Goal: Task Accomplishment & Management: Complete application form

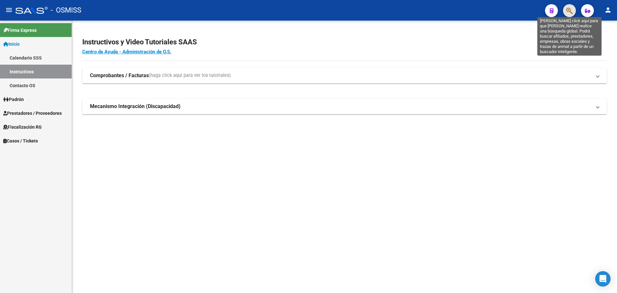
click at [570, 12] on icon "button" at bounding box center [570, 10] width 6 height 7
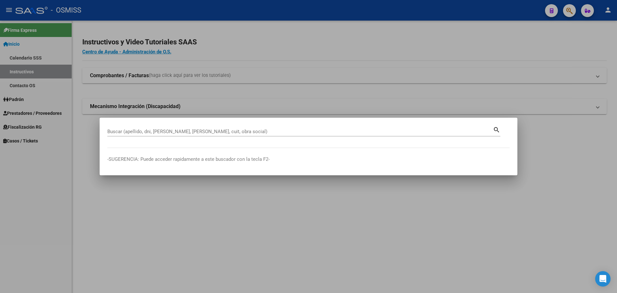
click at [30, 141] on div at bounding box center [308, 146] width 617 height 293
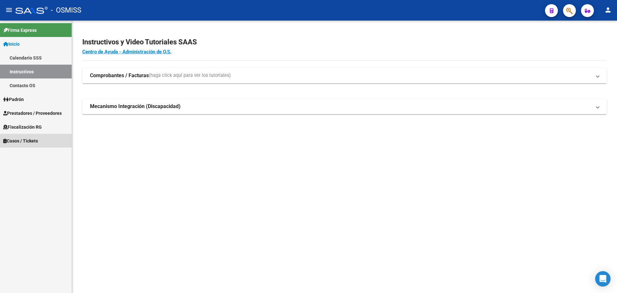
click at [30, 141] on span "Casos / Tickets" at bounding box center [20, 140] width 35 height 7
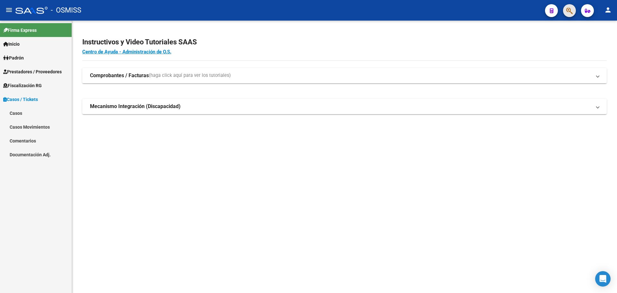
click at [566, 13] on button "button" at bounding box center [569, 10] width 13 height 13
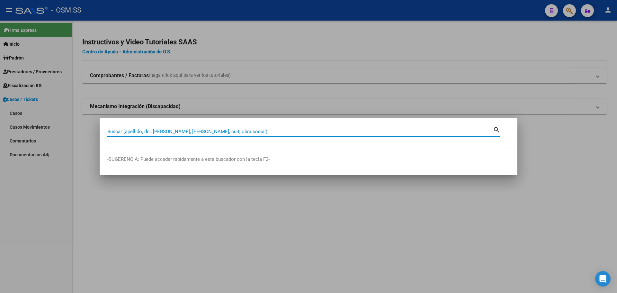
click at [137, 130] on input "Buscar (apellido, dni, [PERSON_NAME], [PERSON_NAME], cuit, obra social)" at bounding box center [300, 132] width 386 height 6
type input "30626983398"
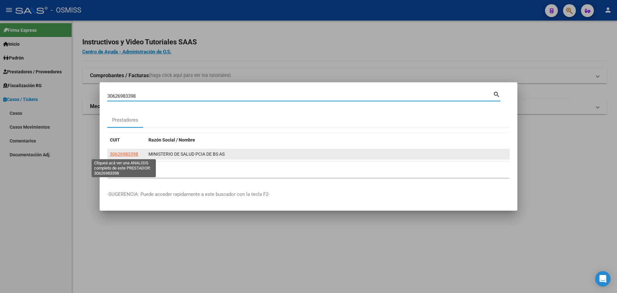
click at [121, 153] on span "30626983398" at bounding box center [124, 153] width 28 height 5
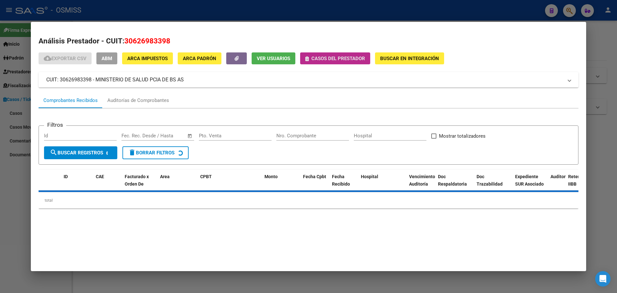
click at [332, 57] on span "Casos del prestador" at bounding box center [339, 59] width 54 height 6
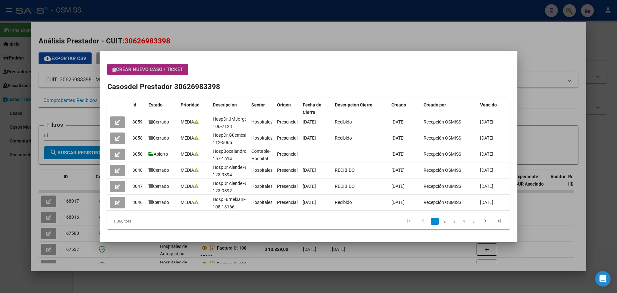
click at [146, 64] on button "Crear nuevo caso / ticket" at bounding box center [147, 70] width 81 height 12
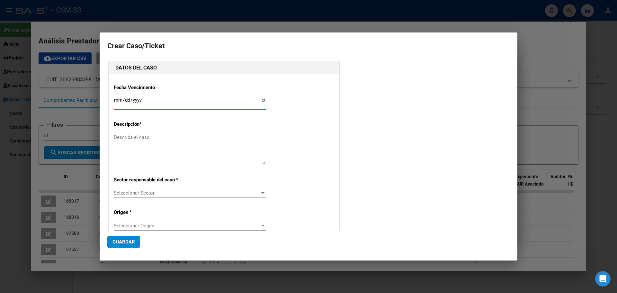
click at [262, 98] on input "Ingresar fecha" at bounding box center [190, 102] width 152 height 10
type input "[DATE]"
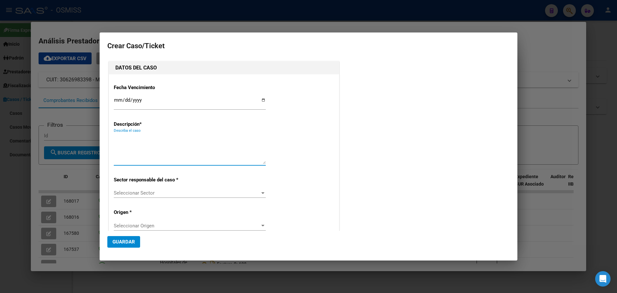
click at [141, 141] on textarea "Describa el caso" at bounding box center [190, 149] width 152 height 30
type textarea "hosp. [PERSON_NAME]. 185-00007183"
click at [261, 192] on div at bounding box center [263, 192] width 6 height 5
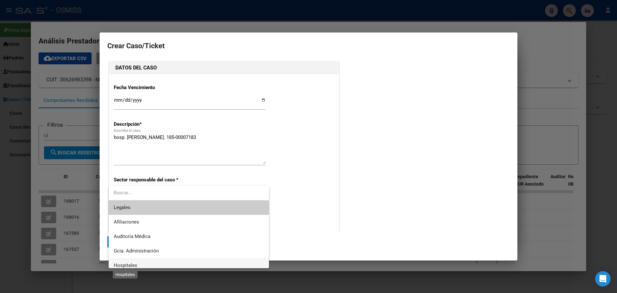
click at [128, 266] on span "Hospitales" at bounding box center [125, 265] width 23 height 6
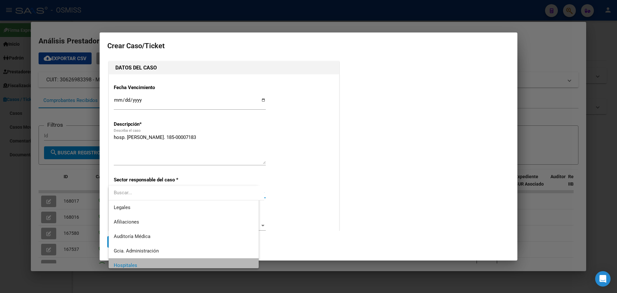
scroll to position [5, 0]
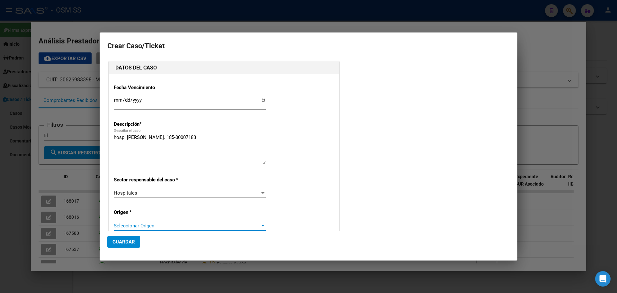
click at [262, 225] on div at bounding box center [262, 226] width 3 height 2
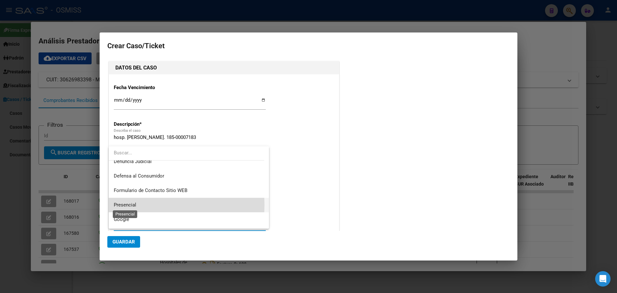
click at [123, 205] on span "Presencial" at bounding box center [125, 205] width 23 height 6
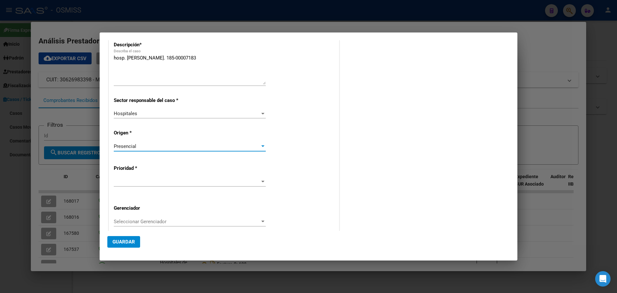
scroll to position [96, 0]
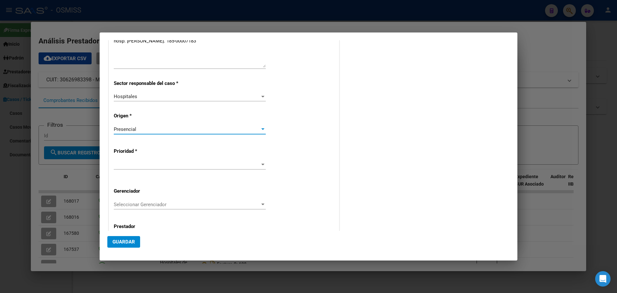
click at [260, 164] on div at bounding box center [263, 164] width 6 height 5
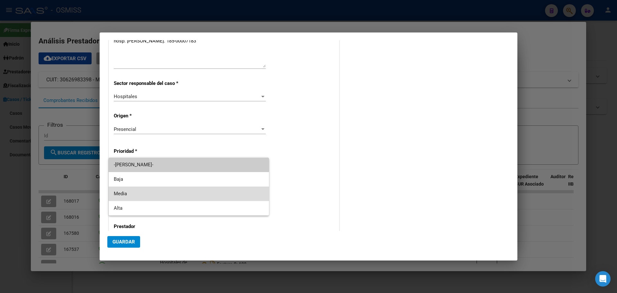
click at [134, 191] on span "Media" at bounding box center [189, 193] width 150 height 14
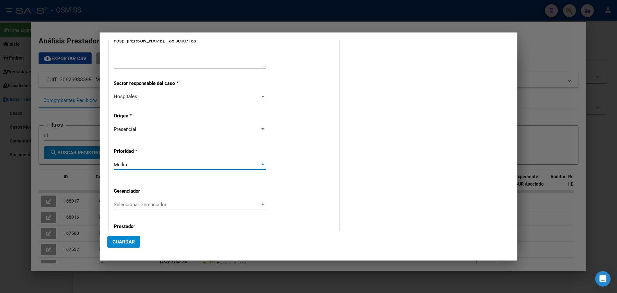
click at [260, 202] on div at bounding box center [263, 204] width 6 height 5
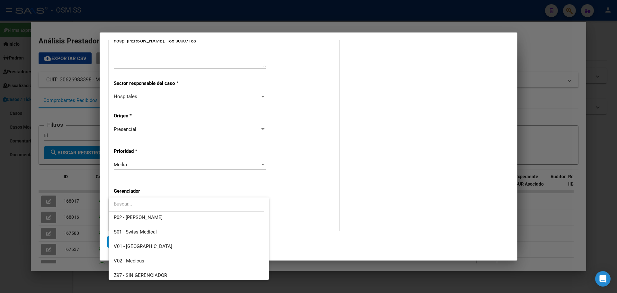
scroll to position [193, 0]
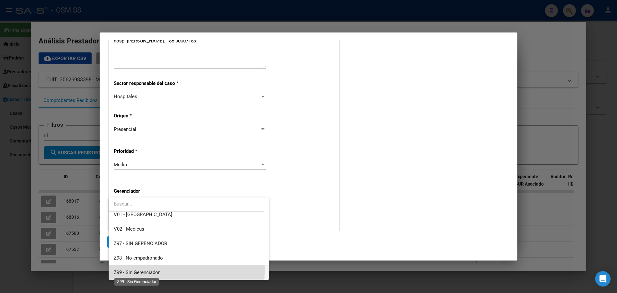
click at [160, 269] on span "Z99 - Sin Gerenciador" at bounding box center [137, 272] width 46 height 6
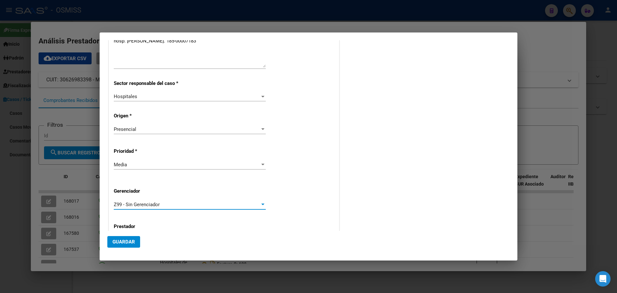
click at [123, 240] on span "Guardar" at bounding box center [124, 242] width 23 height 6
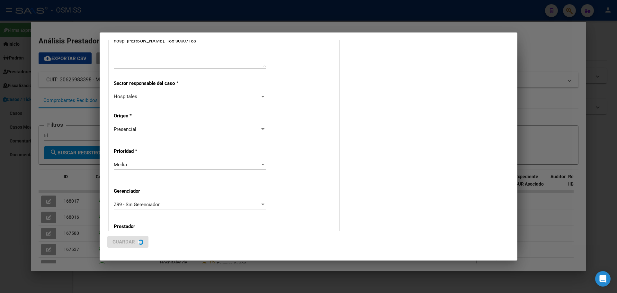
scroll to position [0, 0]
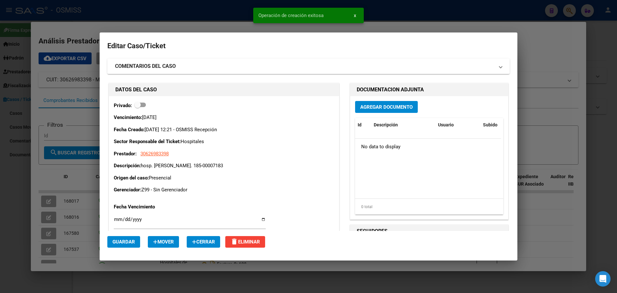
click at [372, 104] on span "Agregar Documento" at bounding box center [386, 107] width 52 height 6
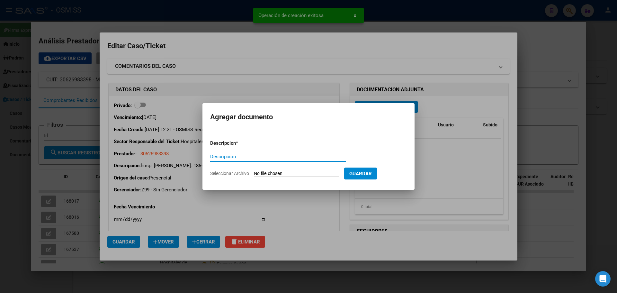
click at [239, 156] on input "Descripcion" at bounding box center [278, 157] width 136 height 6
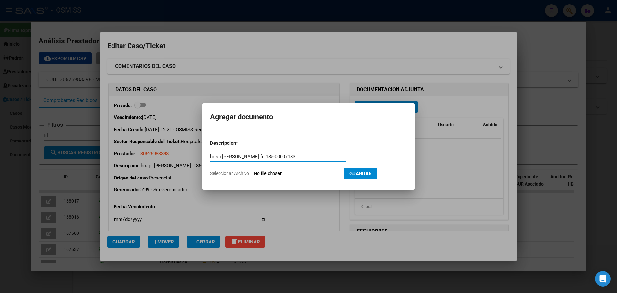
type input "hosp.[PERSON_NAME] fc.185-00007183"
click at [306, 172] on input "Seleccionar Archivo" at bounding box center [296, 174] width 85 height 6
type input "C:\fakepath\hospcarlottofc185-00007183.pdf"
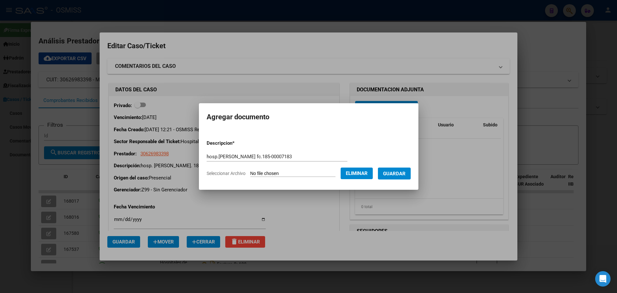
click at [406, 172] on span "Guardar" at bounding box center [394, 174] width 23 height 6
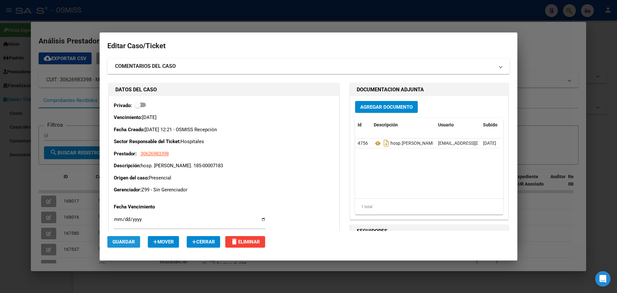
click at [126, 240] on span "Guardar" at bounding box center [124, 242] width 23 height 6
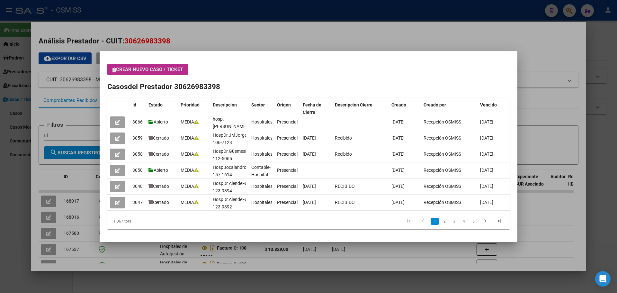
click at [565, 12] on div at bounding box center [308, 146] width 617 height 293
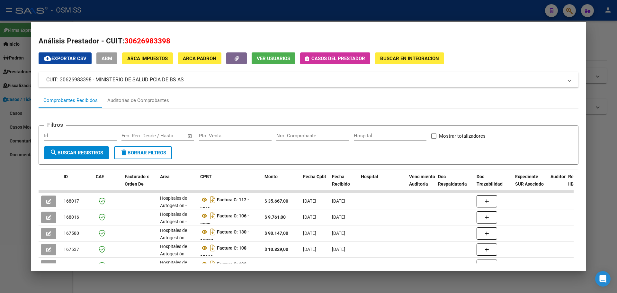
click at [338, 58] on span "Casos del prestador" at bounding box center [339, 59] width 54 height 6
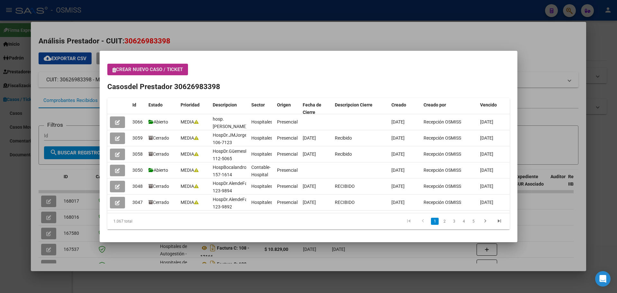
click at [152, 68] on span "Crear nuevo caso / ticket" at bounding box center [148, 70] width 70 height 6
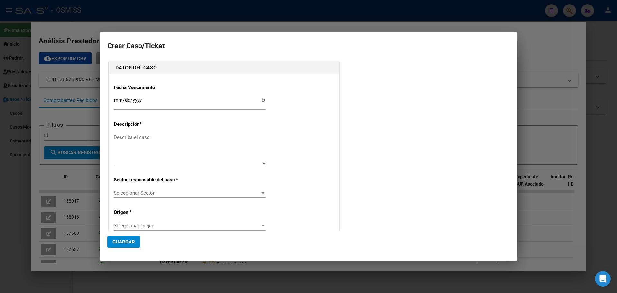
click at [565, 10] on div at bounding box center [308, 146] width 617 height 293
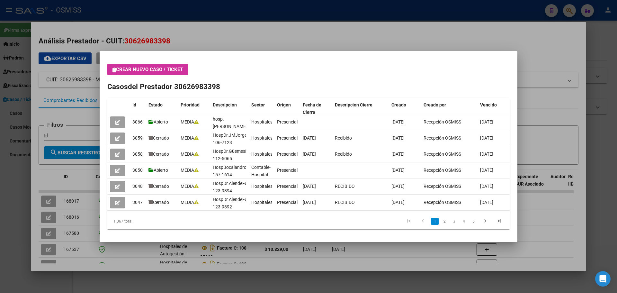
click at [551, 16] on div at bounding box center [308, 146] width 617 height 293
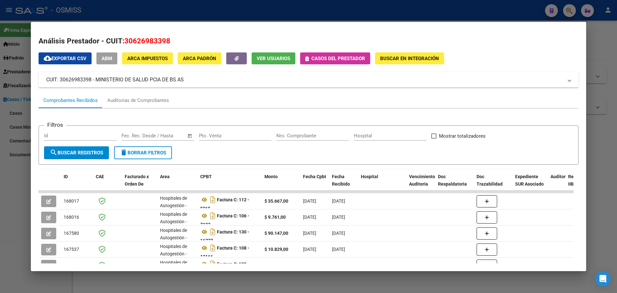
click at [574, 13] on div at bounding box center [308, 146] width 617 height 293
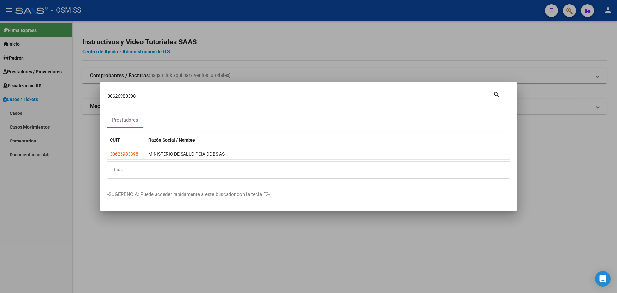
click at [172, 96] on input "30626983398" at bounding box center [300, 96] width 386 height 6
type input "3"
type input "30626983398"
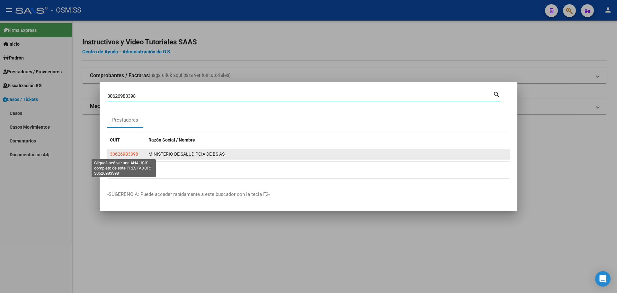
click at [122, 153] on span "30626983398" at bounding box center [124, 153] width 28 height 5
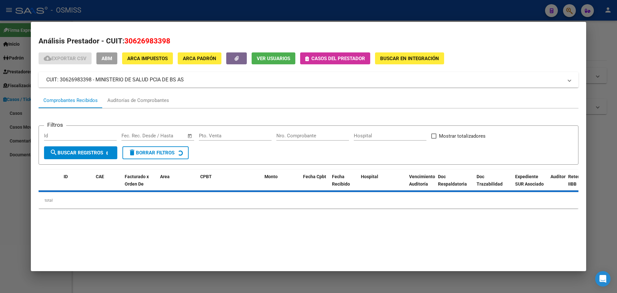
click at [340, 58] on span "Casos del prestador" at bounding box center [339, 59] width 54 height 6
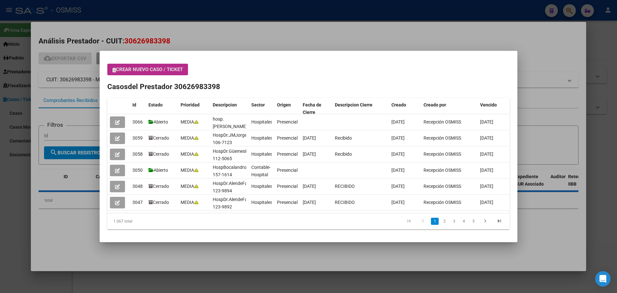
click at [151, 68] on span "Crear nuevo caso / ticket" at bounding box center [148, 70] width 70 height 6
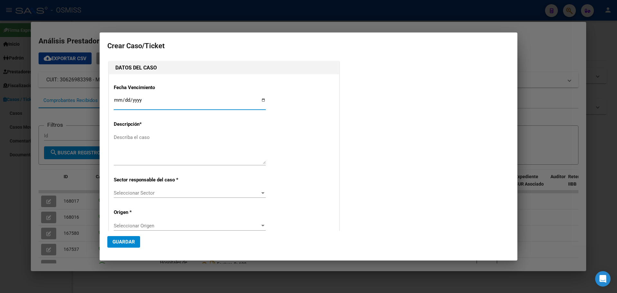
click at [262, 98] on input "Ingresar fecha" at bounding box center [190, 102] width 152 height 10
type input "[DATE]"
click at [146, 140] on textarea "Describa el caso" at bounding box center [190, 149] width 152 height 30
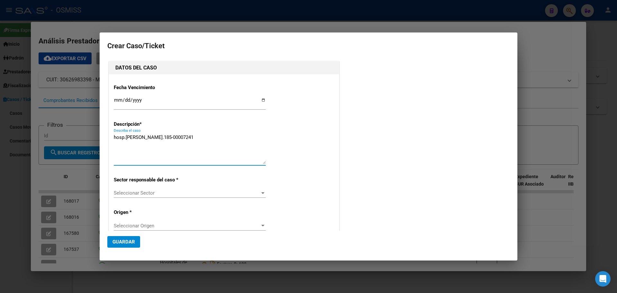
type textarea "hosp.[PERSON_NAME].185-00007241"
click at [261, 192] on div at bounding box center [262, 193] width 3 height 2
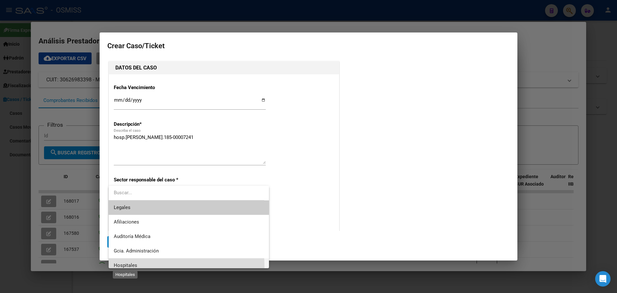
click at [136, 266] on span "Hospitales" at bounding box center [125, 265] width 23 height 6
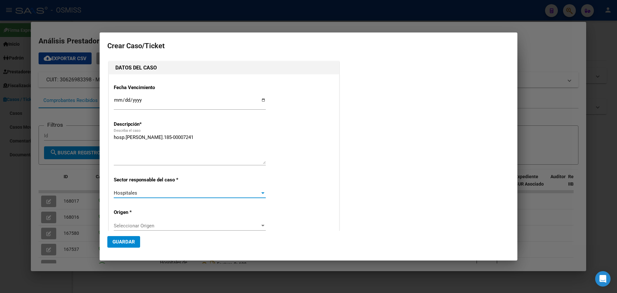
click at [260, 222] on div "Seleccionar Origen Seleccionar Origen" at bounding box center [190, 226] width 152 height 10
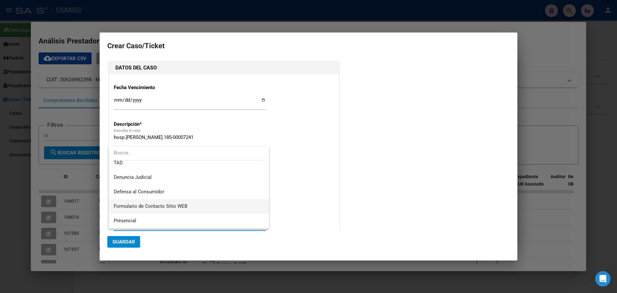
scroll to position [64, 0]
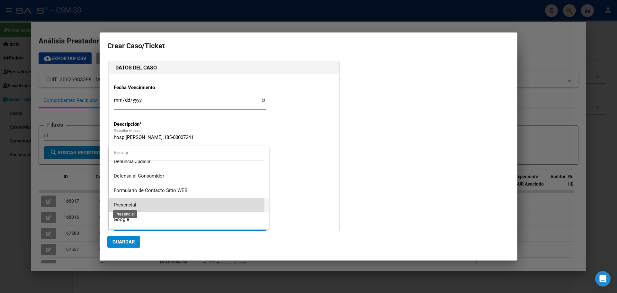
click at [128, 205] on span "Presencial" at bounding box center [125, 205] width 23 height 6
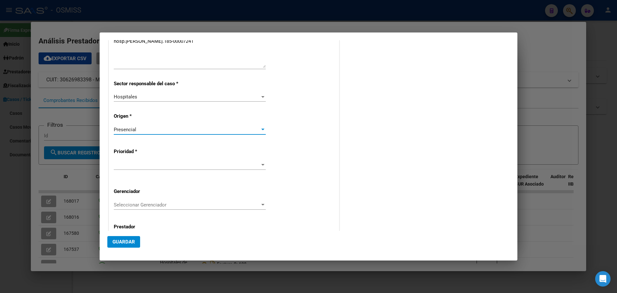
scroll to position [96, 0]
click at [260, 163] on div at bounding box center [263, 164] width 6 height 5
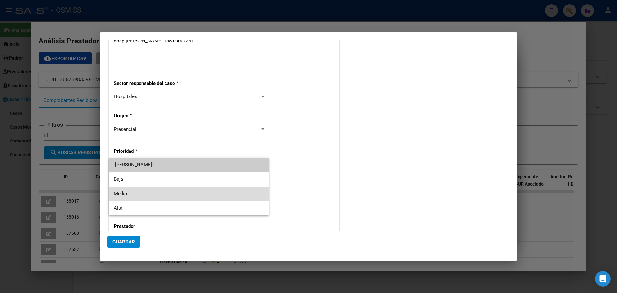
click at [145, 195] on span "Media" at bounding box center [189, 193] width 150 height 14
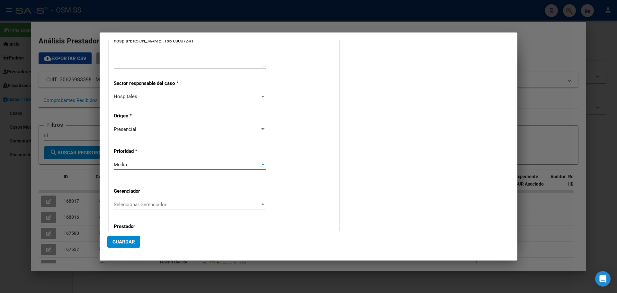
click at [260, 202] on div at bounding box center [263, 204] width 6 height 5
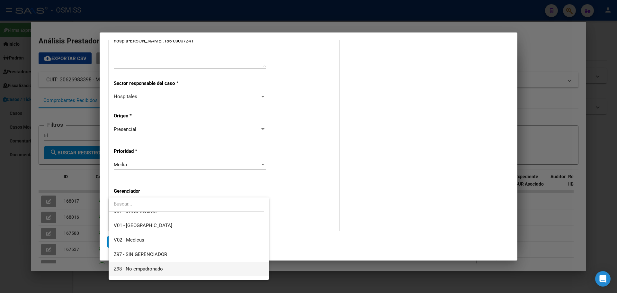
scroll to position [193, 0]
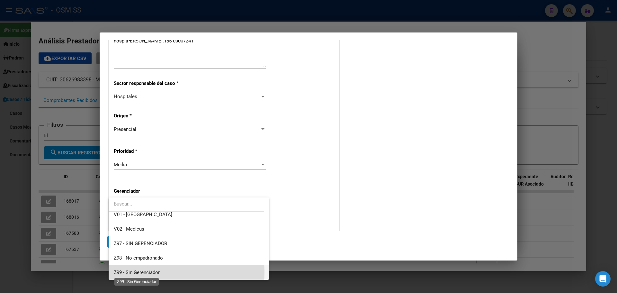
click at [150, 272] on span "Z99 - Sin Gerenciador" at bounding box center [137, 272] width 46 height 6
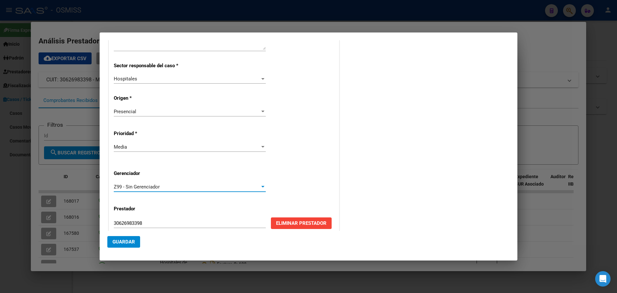
scroll to position [124, 0]
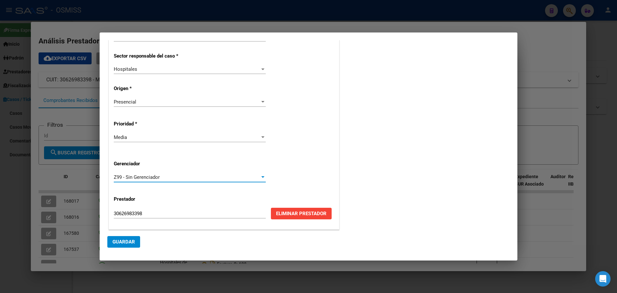
click at [129, 241] on span "Guardar" at bounding box center [124, 242] width 23 height 6
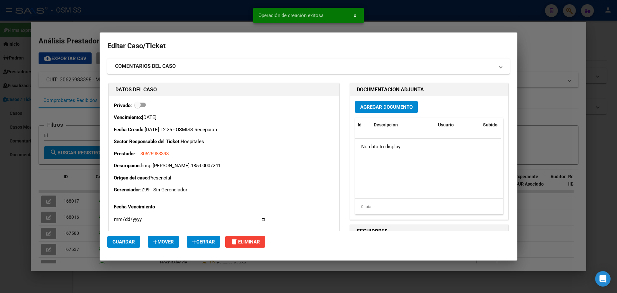
click at [377, 105] on span "Agregar Documento" at bounding box center [386, 107] width 52 height 6
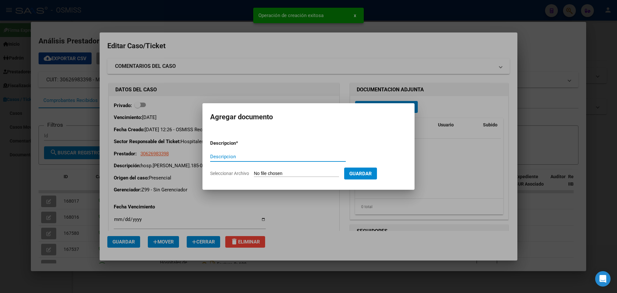
click at [251, 156] on input "Descripcion" at bounding box center [278, 157] width 136 height 6
type input "hosp.[PERSON_NAME].185-00007241"
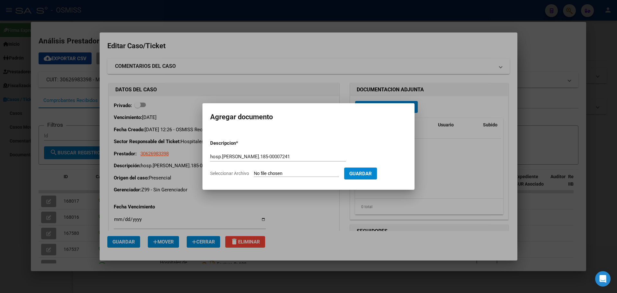
click at [306, 172] on input "Seleccionar Archivo" at bounding box center [296, 174] width 85 height 6
type input "C:\fakepath\hospcarlottofc185-00007241.pdf"
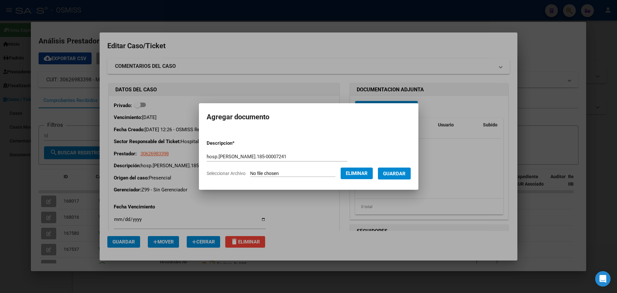
click at [406, 172] on span "Guardar" at bounding box center [394, 174] width 23 height 6
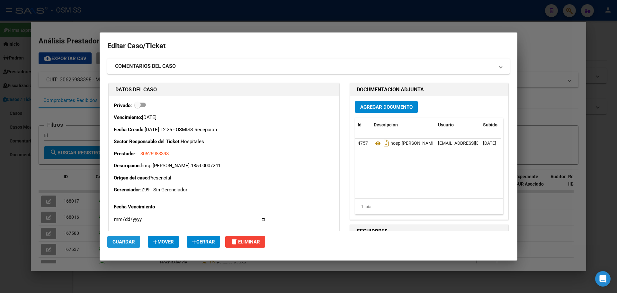
click at [129, 241] on span "Guardar" at bounding box center [124, 242] width 23 height 6
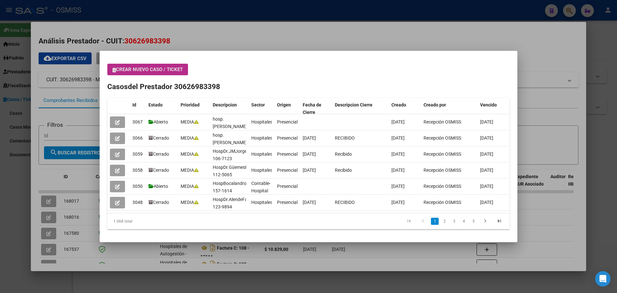
click at [553, 38] on div at bounding box center [308, 146] width 617 height 293
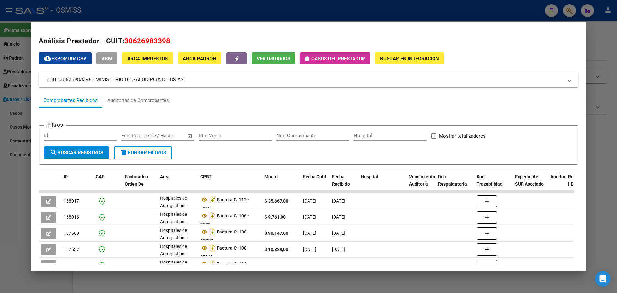
click at [569, 10] on div at bounding box center [308, 146] width 617 height 293
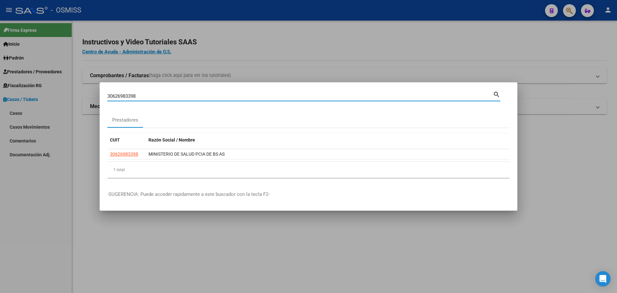
click at [158, 97] on input "30626983398" at bounding box center [300, 96] width 386 height 6
type input "3"
type input "30626983398"
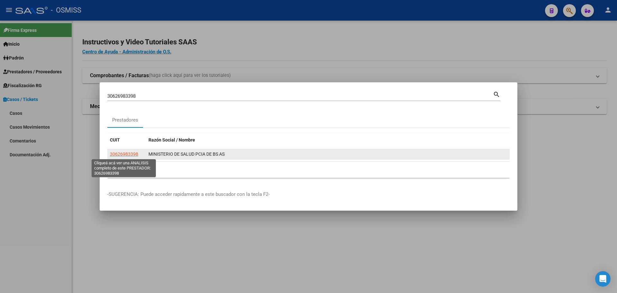
click at [121, 155] on span "30626983398" at bounding box center [124, 153] width 28 height 5
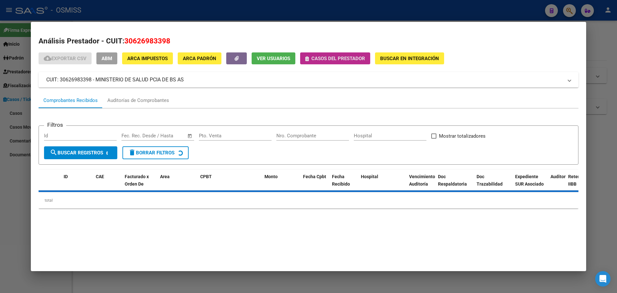
click at [342, 59] on span "Casos del prestador" at bounding box center [339, 59] width 54 height 6
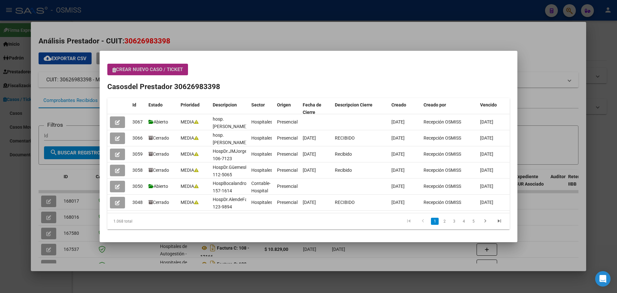
click at [167, 68] on span "Crear nuevo caso / ticket" at bounding box center [148, 70] width 70 height 6
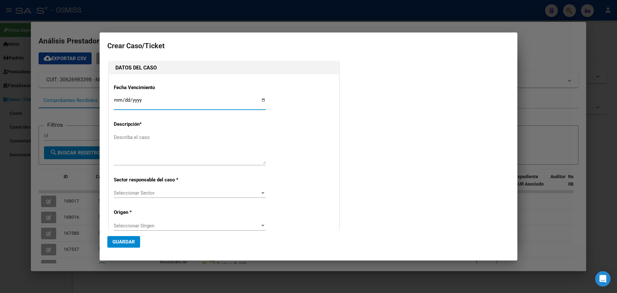
click at [261, 100] on input "Ingresar fecha" at bounding box center [190, 102] width 152 height 10
type input "[DATE]"
click at [149, 142] on textarea "Describa el caso" at bounding box center [190, 149] width 152 height 30
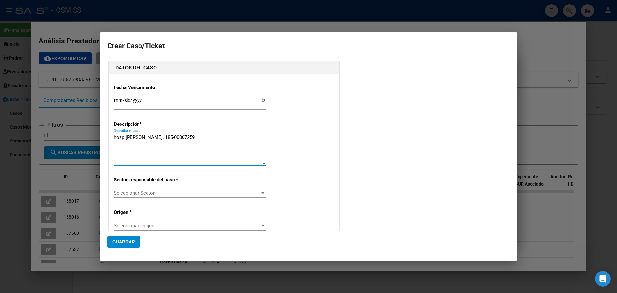
type textarea "hosp [PERSON_NAME]. 185-00007259"
click at [262, 193] on div at bounding box center [262, 193] width 3 height 2
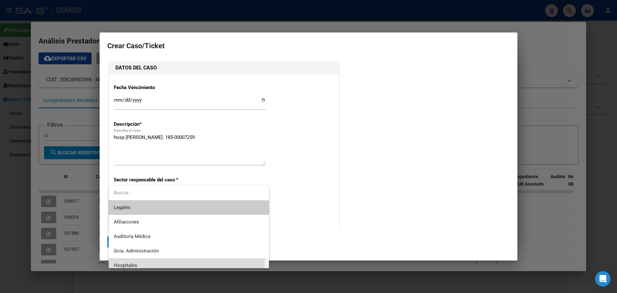
click at [130, 260] on span "Hospitales" at bounding box center [189, 265] width 150 height 14
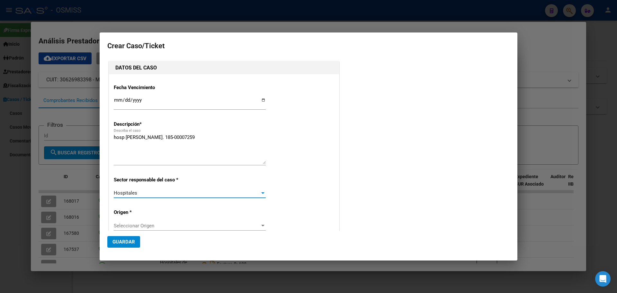
click at [260, 223] on div at bounding box center [263, 225] width 6 height 5
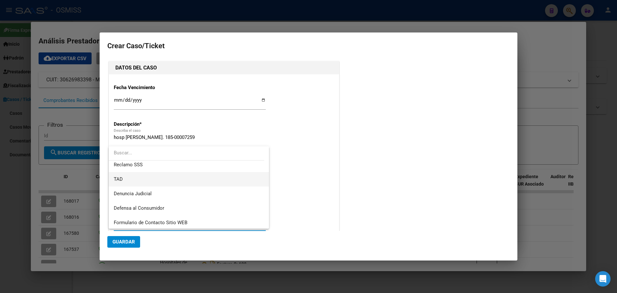
scroll to position [64, 0]
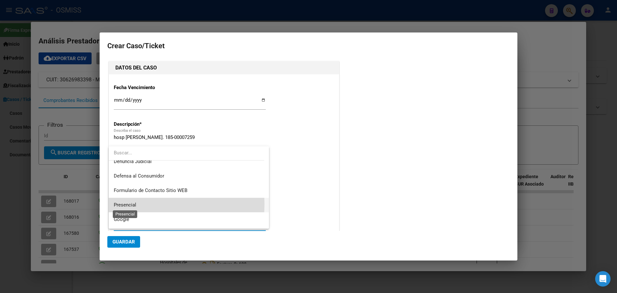
click at [129, 204] on span "Presencial" at bounding box center [125, 205] width 23 height 6
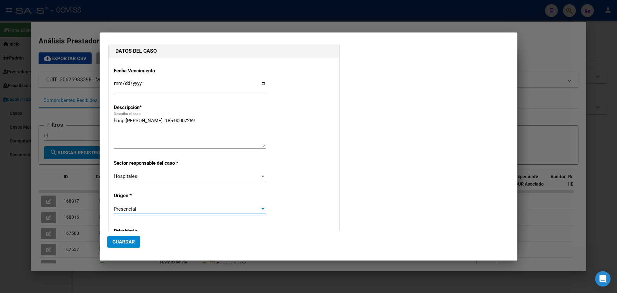
scroll to position [32, 0]
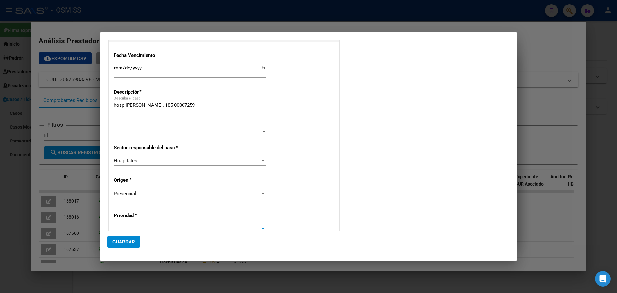
click at [260, 226] on div at bounding box center [263, 228] width 6 height 5
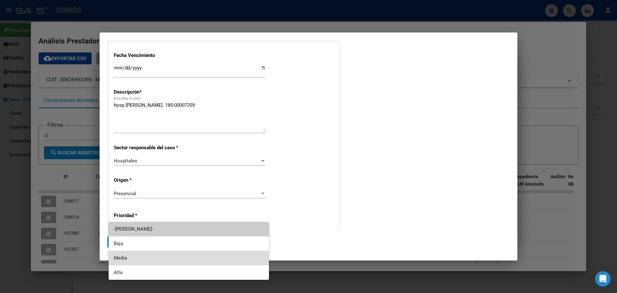
click at [132, 257] on span "Media" at bounding box center [189, 258] width 150 height 14
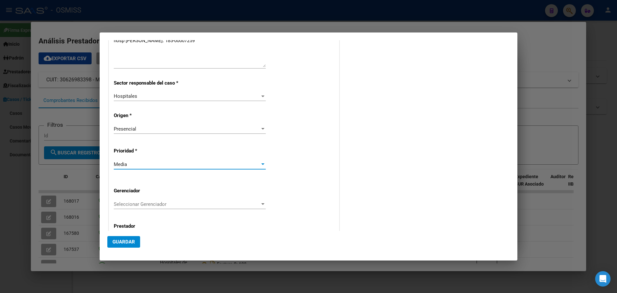
scroll to position [97, 0]
click at [261, 203] on div at bounding box center [262, 204] width 3 height 2
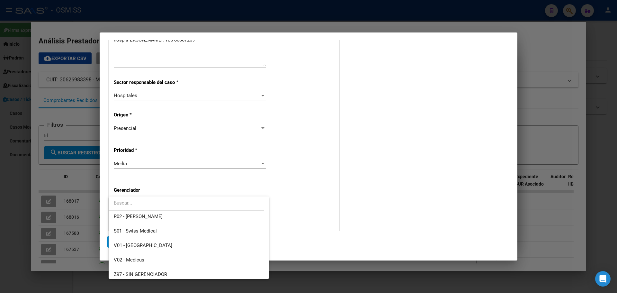
scroll to position [193, 0]
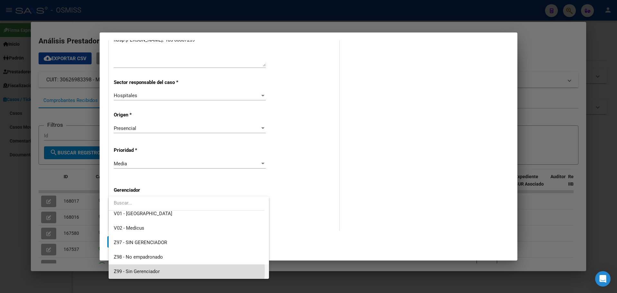
click at [175, 270] on span "Z99 - Sin Gerenciador" at bounding box center [189, 271] width 150 height 14
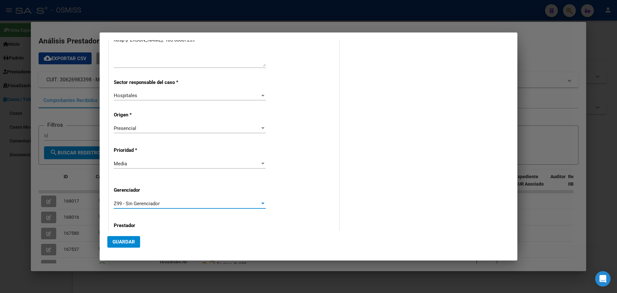
scroll to position [124, 0]
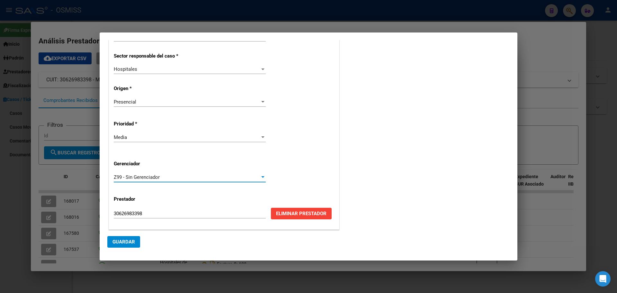
click at [128, 240] on span "Guardar" at bounding box center [124, 242] width 23 height 6
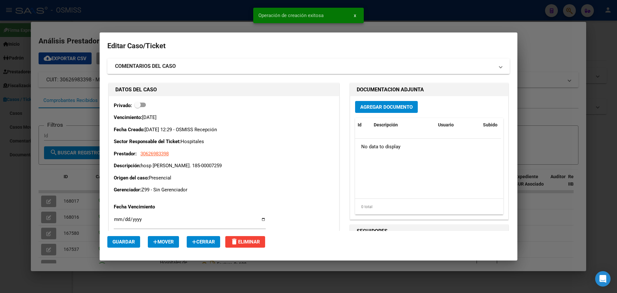
click at [393, 105] on span "Agregar Documento" at bounding box center [386, 107] width 52 height 6
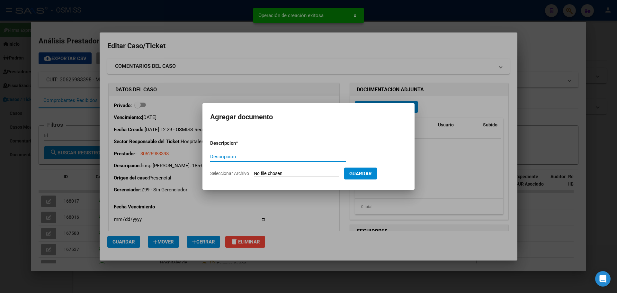
click at [229, 158] on input "Descripcion" at bounding box center [278, 157] width 136 height 6
type input "hosp.[PERSON_NAME].185-00007259"
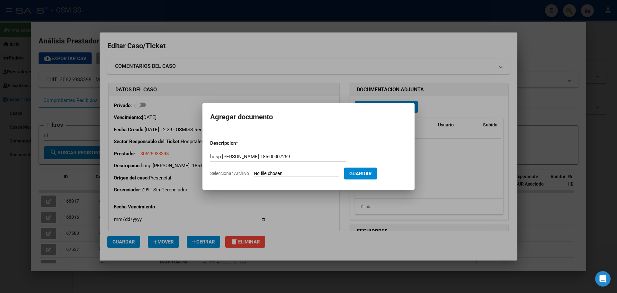
click at [289, 173] on input "Seleccionar Archivo" at bounding box center [296, 174] width 85 height 6
type input "C:\fakepath\hospcarlottofc185-00007259.pdf"
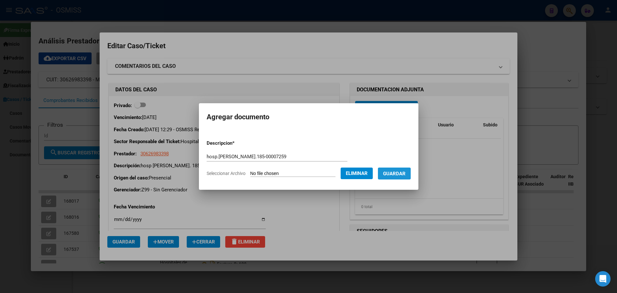
click at [394, 174] on span "Guardar" at bounding box center [394, 174] width 23 height 6
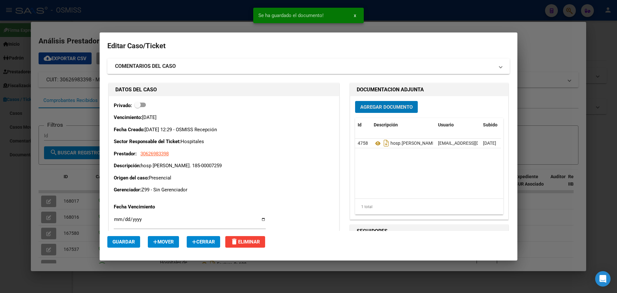
click at [125, 241] on span "Guardar" at bounding box center [124, 242] width 23 height 6
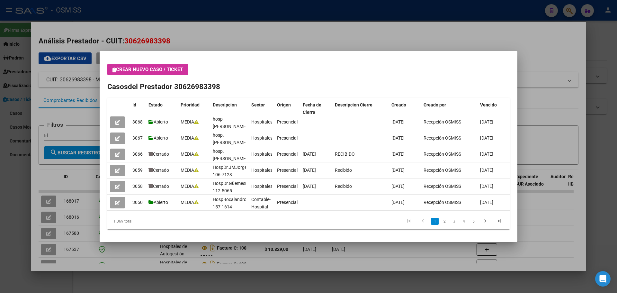
click at [563, 28] on div at bounding box center [308, 146] width 617 height 293
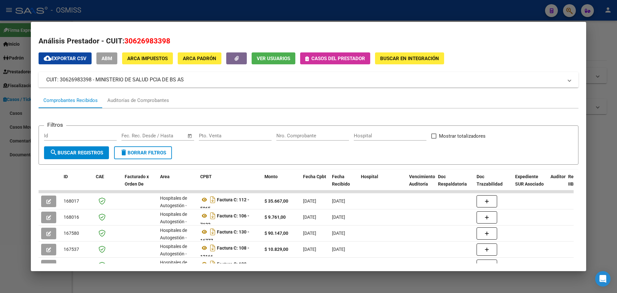
click at [568, 12] on div at bounding box center [308, 146] width 617 height 293
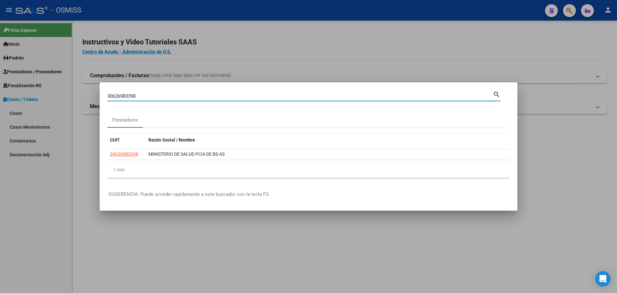
click at [229, 96] on input "30626983398" at bounding box center [300, 96] width 386 height 6
type input "3"
type input "30626983398"
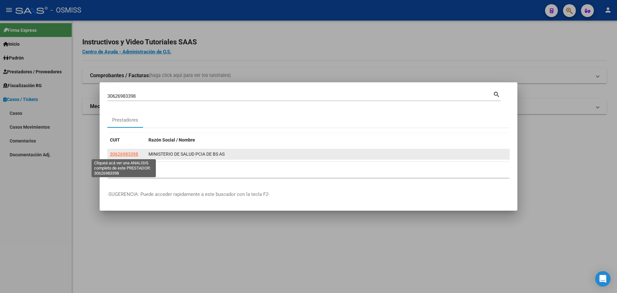
click at [121, 151] on span "30626983398" at bounding box center [124, 153] width 28 height 5
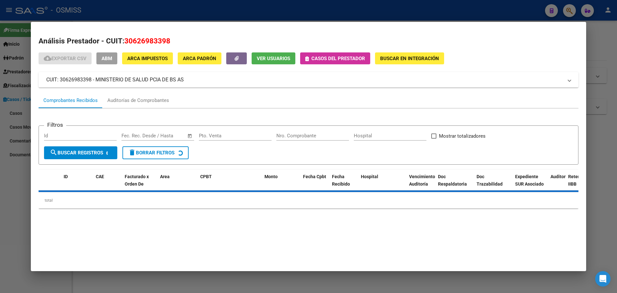
click at [332, 59] on span "Casos del prestador" at bounding box center [339, 59] width 54 height 6
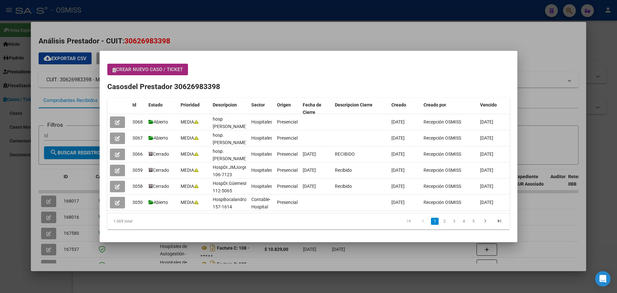
click at [153, 69] on span "Crear nuevo caso / ticket" at bounding box center [148, 70] width 70 height 6
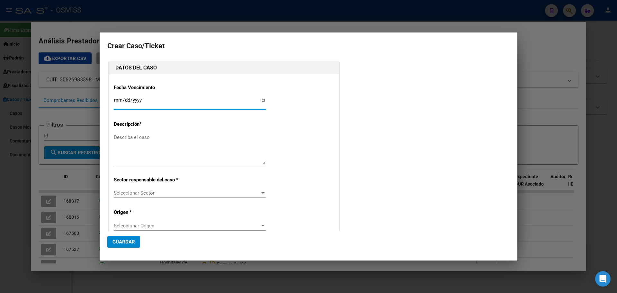
click at [262, 102] on input "Ingresar fecha" at bounding box center [190, 102] width 152 height 10
type input "[DATE]"
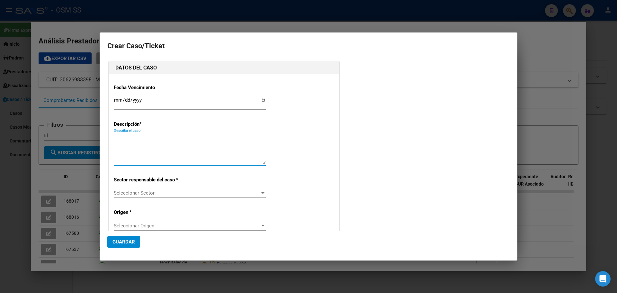
click at [137, 146] on textarea "Describa el caso" at bounding box center [190, 149] width 152 height 30
type textarea "hosp.[PERSON_NAME]. 169-00006528"
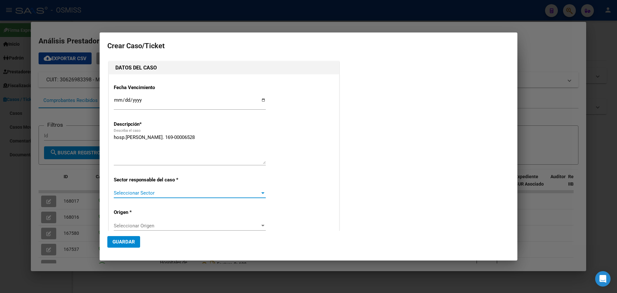
click at [260, 191] on div at bounding box center [263, 192] width 6 height 5
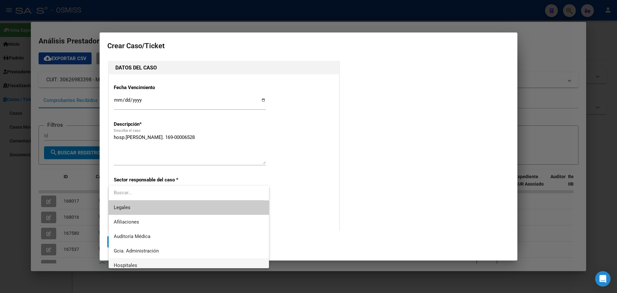
click at [153, 263] on span "Hospitales" at bounding box center [189, 265] width 150 height 14
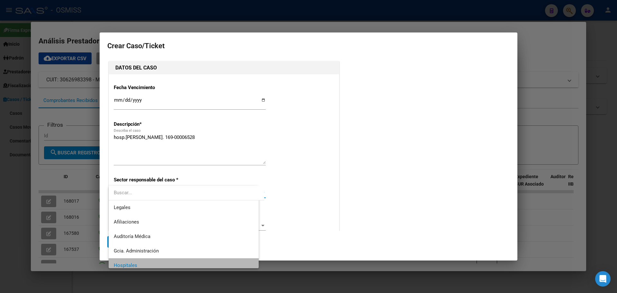
scroll to position [5, 0]
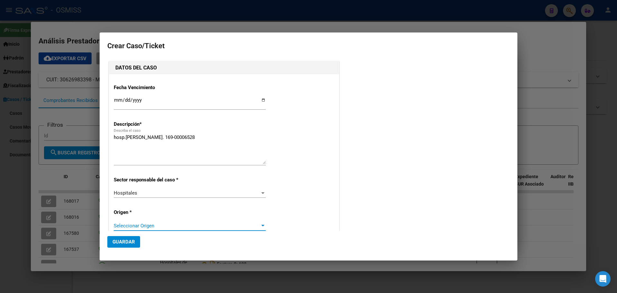
click at [260, 224] on div at bounding box center [263, 225] width 6 height 5
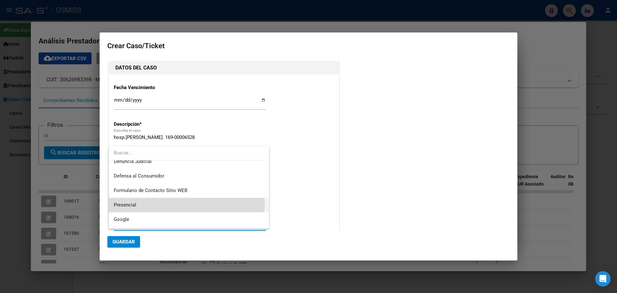
click at [139, 202] on span "Presencial" at bounding box center [189, 205] width 150 height 14
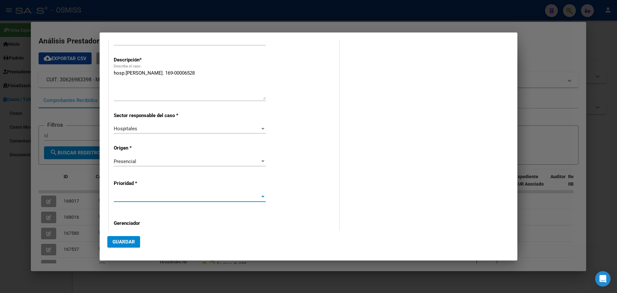
click at [258, 195] on span at bounding box center [187, 197] width 146 height 6
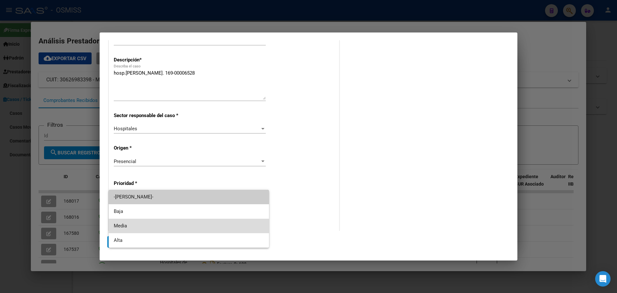
click at [161, 227] on span "Media" at bounding box center [189, 226] width 150 height 14
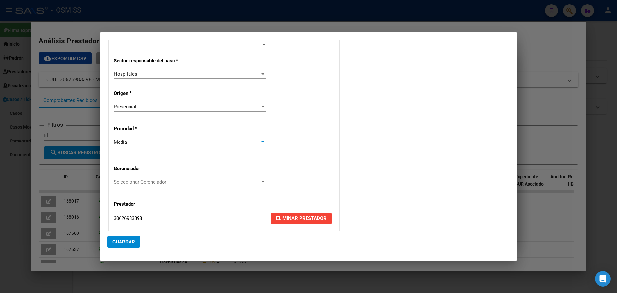
scroll to position [124, 0]
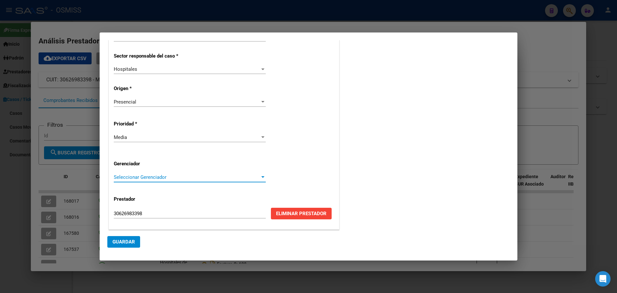
click at [260, 176] on div at bounding box center [263, 177] width 6 height 5
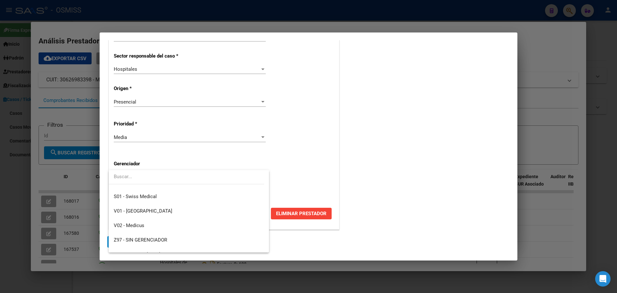
scroll to position [193, 0]
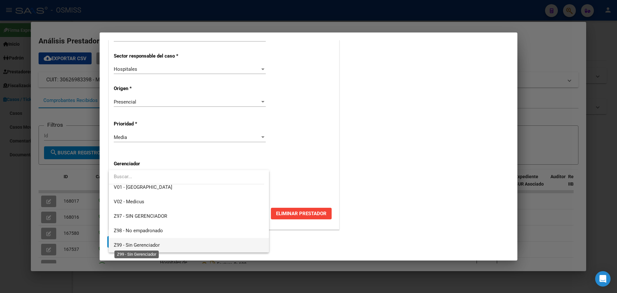
click at [130, 245] on span "Z99 - Sin Gerenciador" at bounding box center [137, 245] width 46 height 6
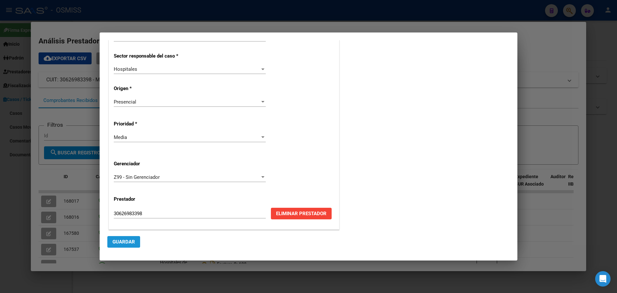
click at [127, 242] on span "Guardar" at bounding box center [124, 242] width 23 height 6
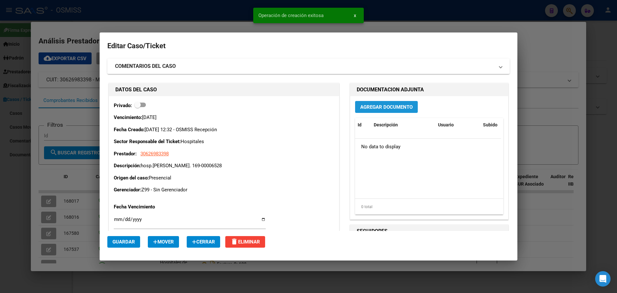
click at [392, 106] on span "Agregar Documento" at bounding box center [386, 107] width 52 height 6
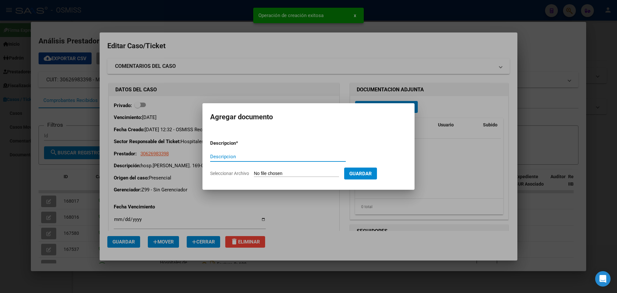
click at [220, 154] on input "Descripcion" at bounding box center [278, 157] width 136 height 6
type input "hosp.mi pueblo"
click at [280, 69] on div at bounding box center [308, 146] width 617 height 293
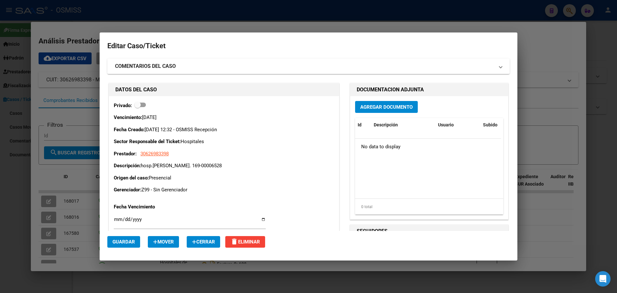
click at [238, 242] on mat-icon "delete" at bounding box center [235, 242] width 8 height 8
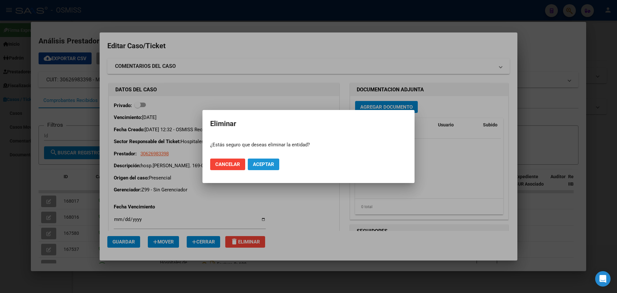
click at [264, 162] on span "Aceptar" at bounding box center [263, 164] width 21 height 6
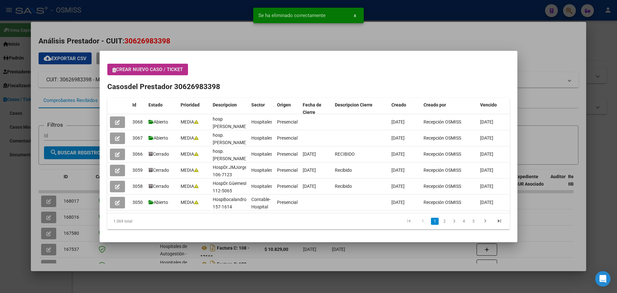
click at [143, 69] on span "Crear nuevo caso / ticket" at bounding box center [148, 70] width 70 height 6
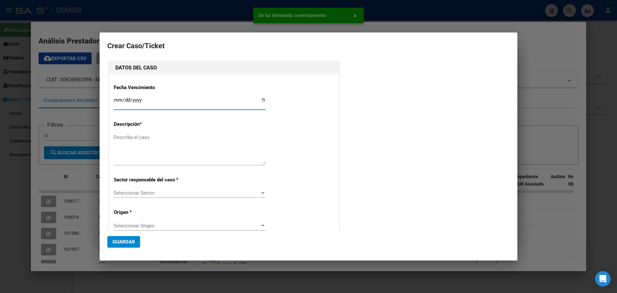
click at [261, 101] on input "Ingresar fecha" at bounding box center [190, 102] width 152 height 10
type input "[DATE]"
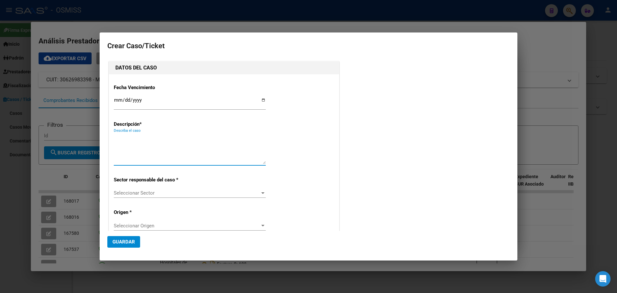
click at [141, 138] on textarea "Describa el caso" at bounding box center [190, 149] width 152 height 30
type textarea "hosp.mi pueblo fc.169-00006528"
click at [260, 192] on div at bounding box center [263, 192] width 6 height 5
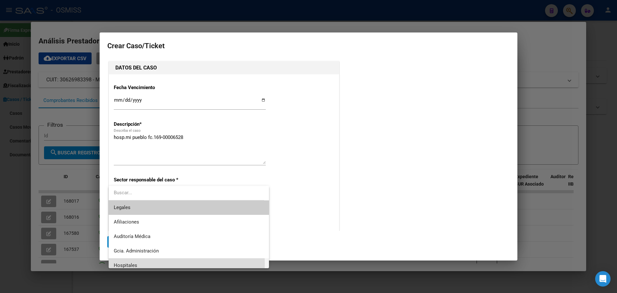
click at [140, 263] on span "Hospitales" at bounding box center [189, 265] width 150 height 14
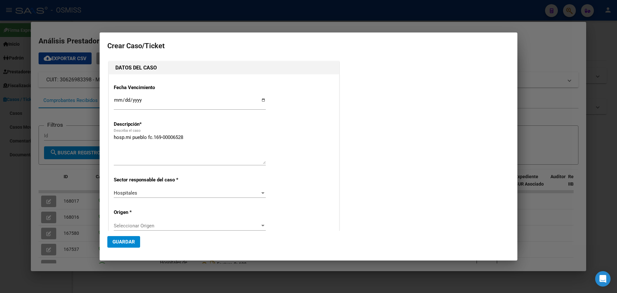
click at [258, 220] on div "Fecha Vencimiento [DATE] Ingresar fecha Descripción * hosp.mi pueblo fc.169-000…" at bounding box center [224, 213] width 221 height 269
click at [261, 225] on div at bounding box center [262, 226] width 3 height 2
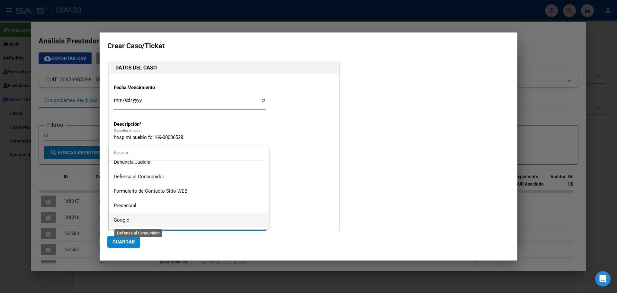
scroll to position [64, 0]
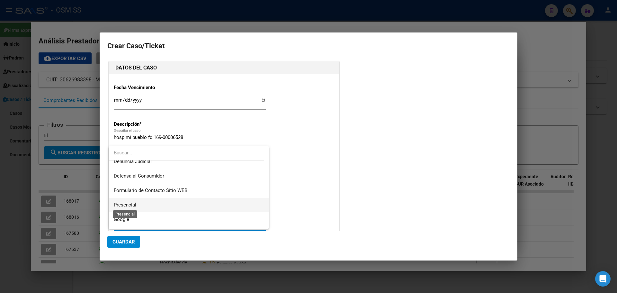
click at [136, 205] on span "Presencial" at bounding box center [125, 205] width 23 height 6
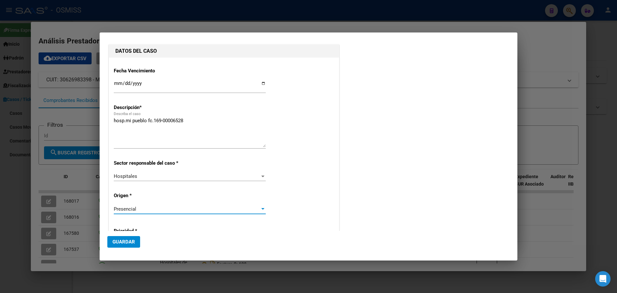
scroll to position [32, 0]
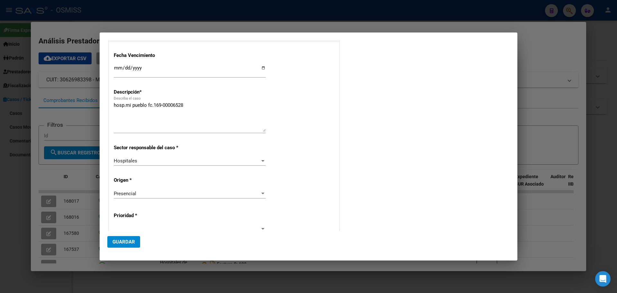
click at [259, 225] on div at bounding box center [190, 229] width 152 height 10
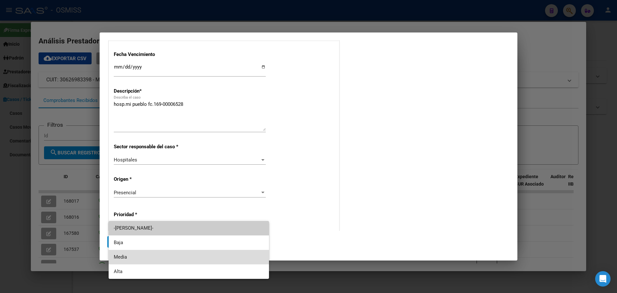
click at [127, 255] on span "Media" at bounding box center [189, 257] width 150 height 14
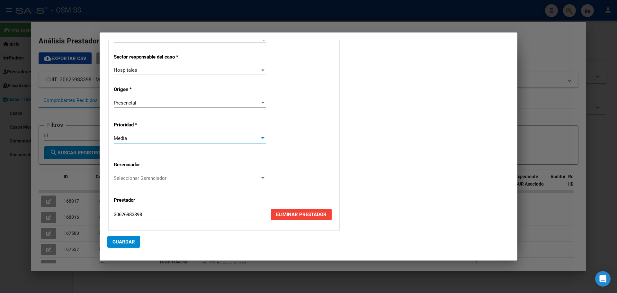
scroll to position [124, 0]
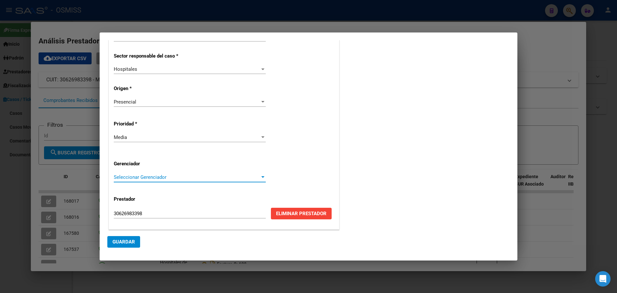
click at [260, 175] on div at bounding box center [263, 177] width 6 height 5
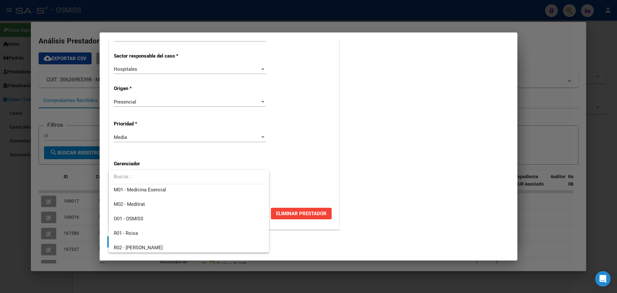
scroll to position [193, 0]
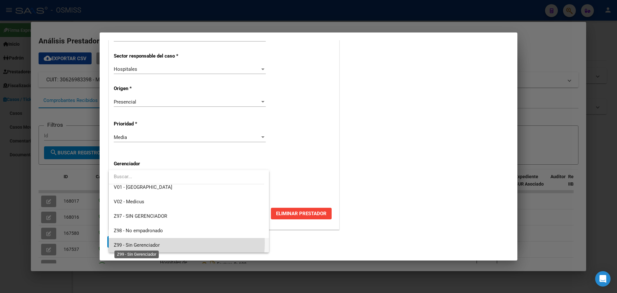
click at [157, 243] on span "Z99 - Sin Gerenciador" at bounding box center [137, 245] width 46 height 6
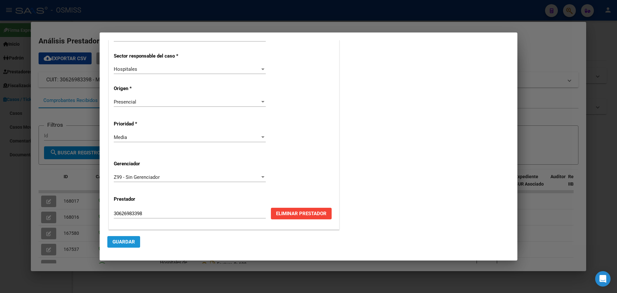
click at [127, 238] on button "Guardar" at bounding box center [123, 242] width 33 height 12
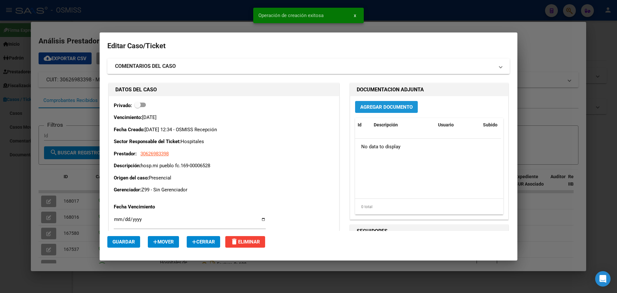
click at [391, 107] on span "Agregar Documento" at bounding box center [386, 107] width 52 height 6
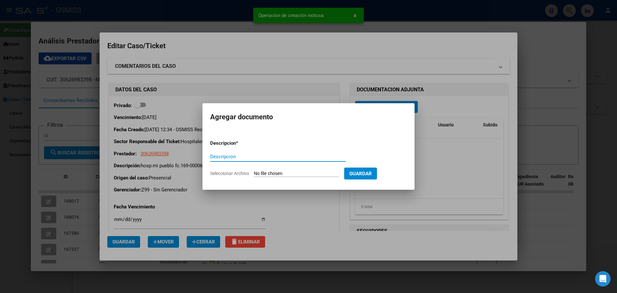
click at [232, 156] on input "Descripcion" at bounding box center [278, 157] width 136 height 6
type input "hosp.mi pueblo fc.169-00006528"
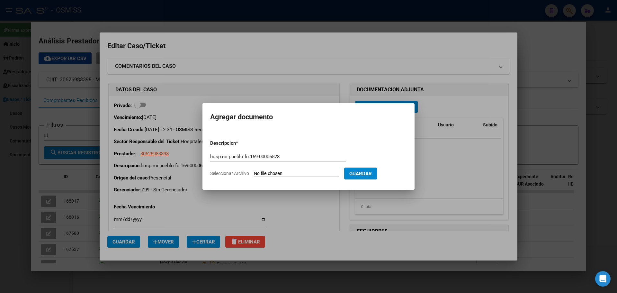
click at [300, 171] on input "Seleccionar Archivo" at bounding box center [296, 174] width 85 height 6
type input "C:\fakepath\hospmipueblofc.169-00006528.pdf"
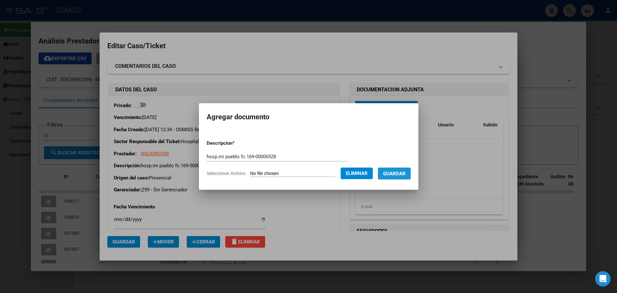
click at [406, 169] on button "Guardar" at bounding box center [394, 174] width 33 height 12
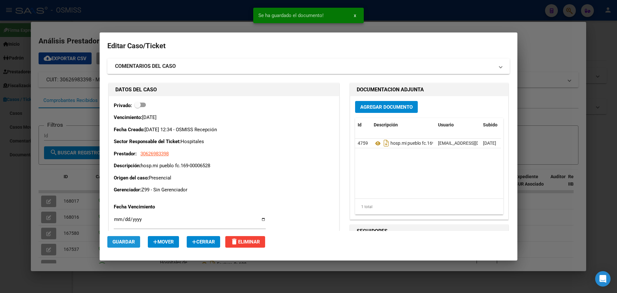
click at [125, 240] on span "Guardar" at bounding box center [124, 242] width 23 height 6
